Goal: Task Accomplishment & Management: Complete application form

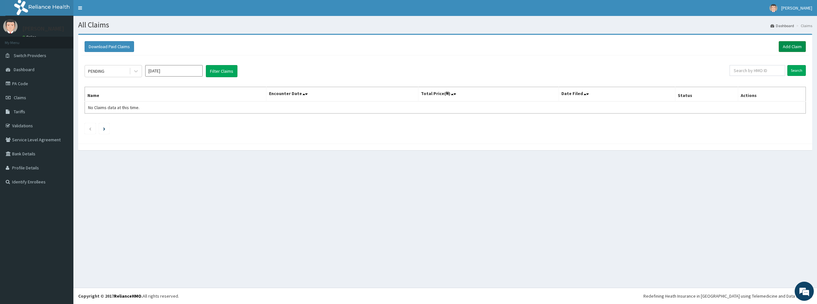
click at [795, 47] on link "Add Claim" at bounding box center [791, 46] width 27 height 11
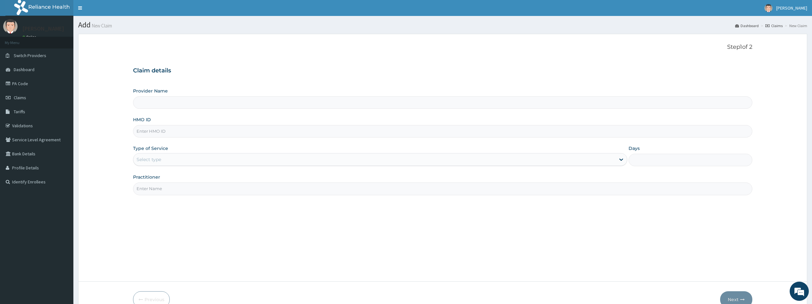
type input "Bodyline Gym- Lekki"
type input "1"
click at [153, 131] on input "HMO ID" at bounding box center [442, 131] width 619 height 12
type input "ENP/105861/D"
click at [159, 189] on input "Practitioner" at bounding box center [442, 188] width 619 height 12
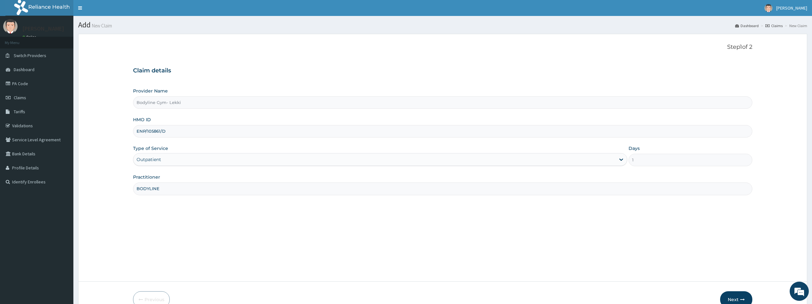
type input "BODYLINE"
click at [740, 300] on icon "button" at bounding box center [742, 299] width 4 height 4
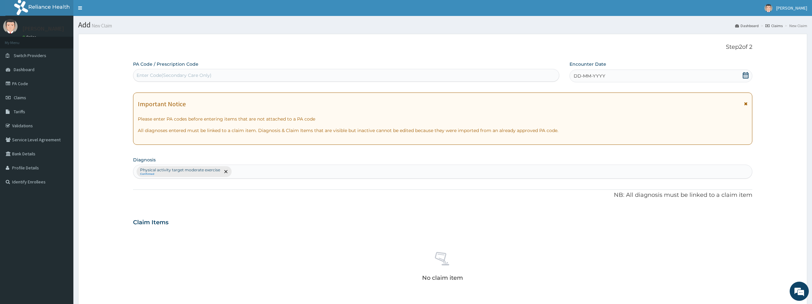
click at [163, 74] on div "Enter Code(Secondary Care Only)" at bounding box center [174, 75] width 75 height 6
click at [163, 75] on input "PA/EDA0CC7" at bounding box center [152, 75] width 30 height 6
type input "PA/EDA0C7"
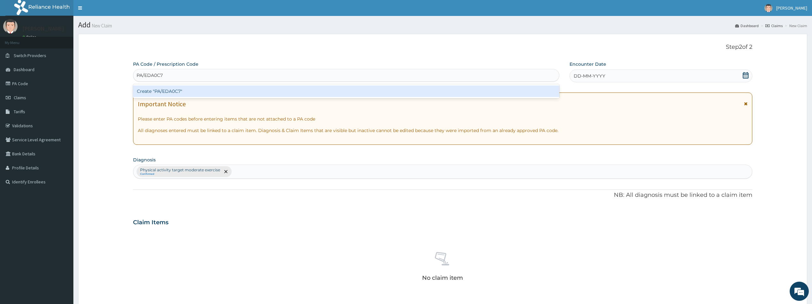
click at [169, 88] on div "Create "PA/EDA0C7"" at bounding box center [346, 90] width 426 height 11
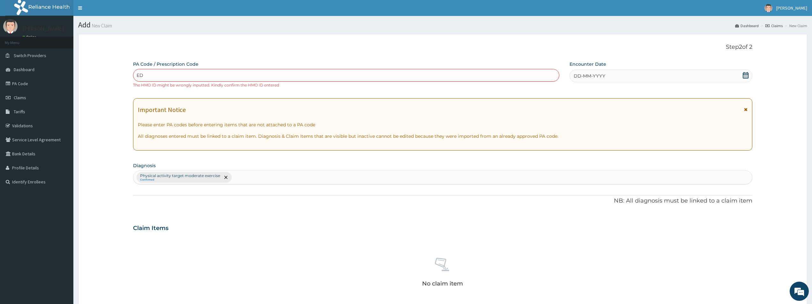
type input "E"
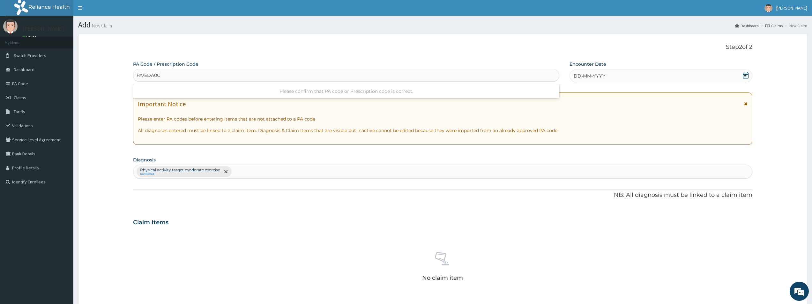
type input "PA/EDA0C7"
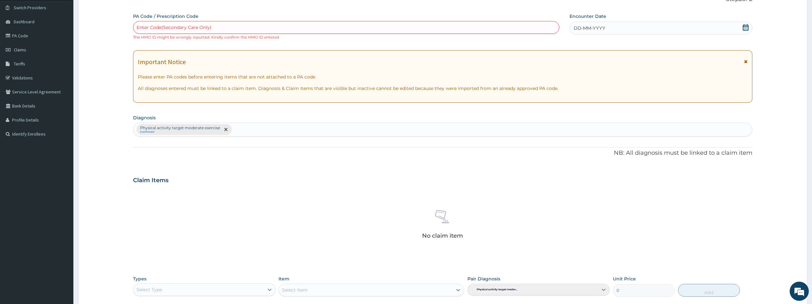
scroll to position [128, 0]
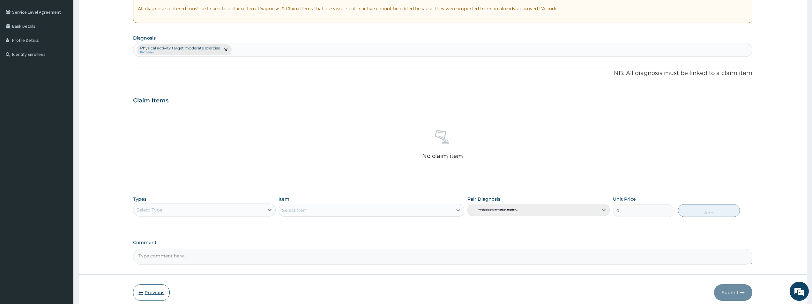
click at [155, 293] on button "Previous" at bounding box center [151, 292] width 37 height 17
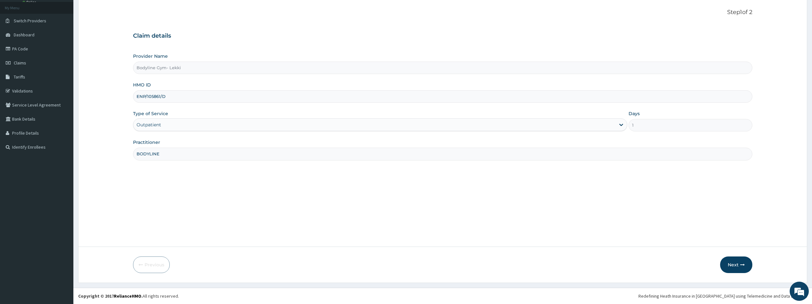
scroll to position [35, 0]
click at [161, 95] on input "ENP/105861/D" at bounding box center [442, 96] width 619 height 12
type input "ENP/10586/D"
click at [739, 267] on button "Next" at bounding box center [736, 264] width 32 height 17
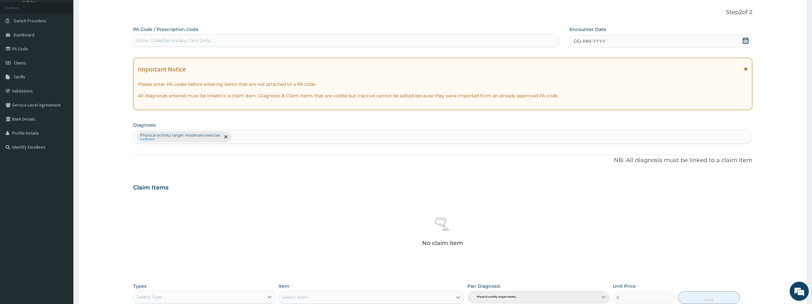
click at [156, 44] on div "Enter Code(Secondary Care Only)" at bounding box center [346, 40] width 426 height 10
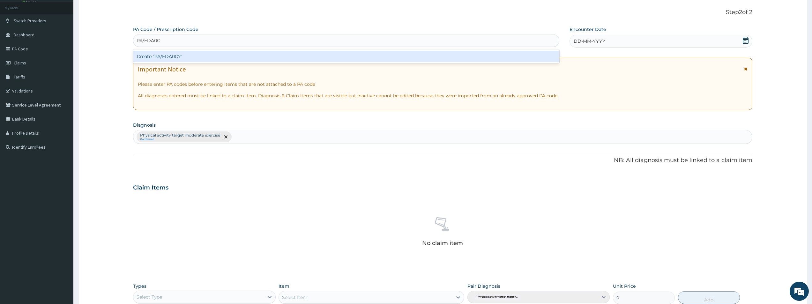
type input "PA/EDA0C7"
click at [168, 53] on div "Create "PA/EDA0C7"" at bounding box center [346, 56] width 426 height 11
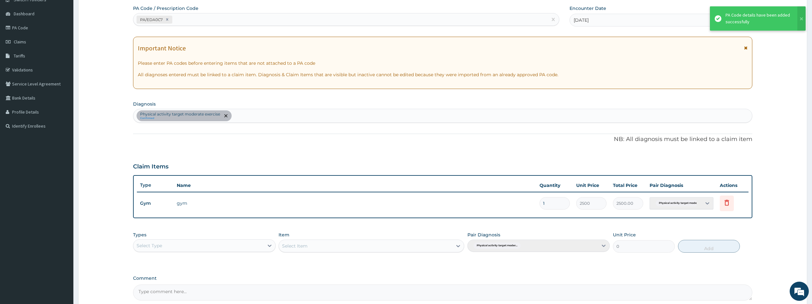
scroll to position [119, 0]
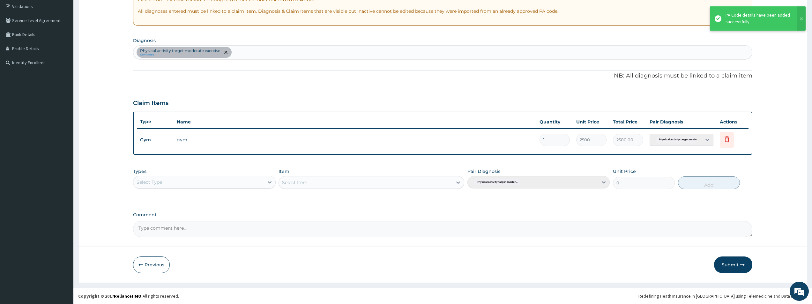
click at [721, 264] on button "Submit" at bounding box center [733, 264] width 38 height 17
